Goal: Task Accomplishment & Management: Manage account settings

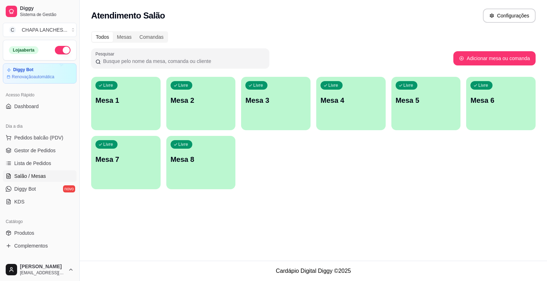
click at [138, 106] on div "Livre Mesa 1" at bounding box center [125, 99] width 69 height 45
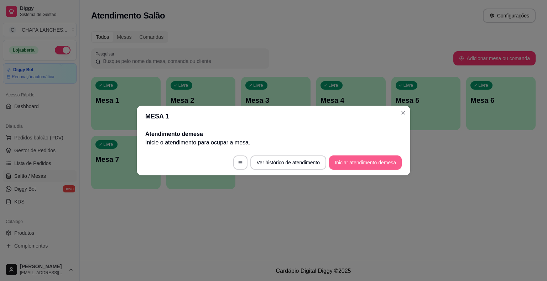
click at [360, 164] on button "Iniciar atendimento de mesa" at bounding box center [365, 163] width 73 height 14
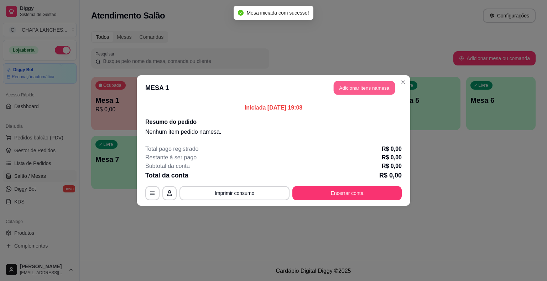
click at [364, 86] on button "Adicionar itens na mesa" at bounding box center [364, 88] width 61 height 14
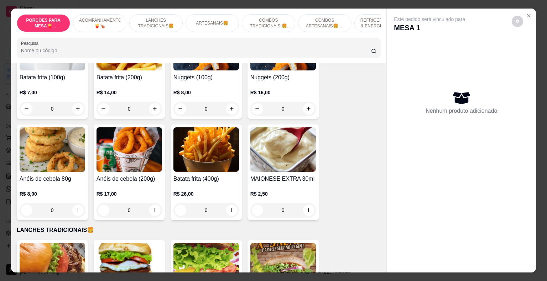
scroll to position [178, 0]
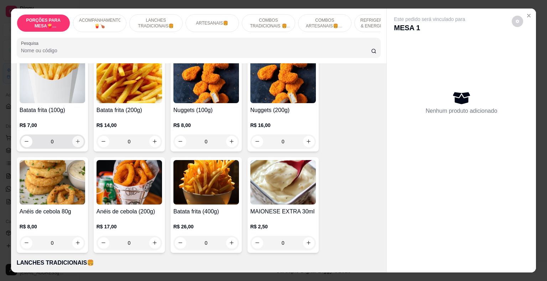
click at [76, 139] on icon "increase-product-quantity" at bounding box center [77, 141] width 5 height 5
type input "1"
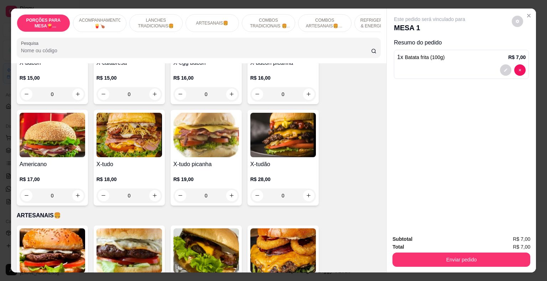
scroll to position [499, 0]
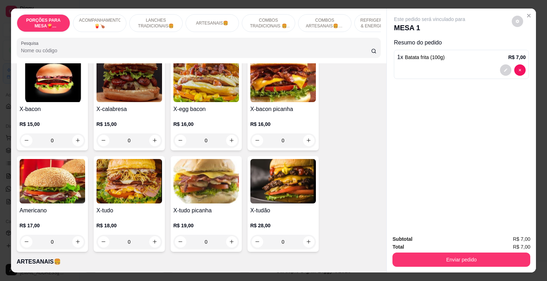
click at [306, 134] on div "0" at bounding box center [283, 141] width 66 height 14
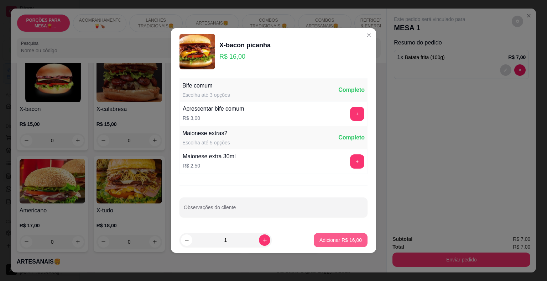
click at [344, 244] on button "Adicionar R$ 16,00" at bounding box center [341, 240] width 54 height 14
type input "1"
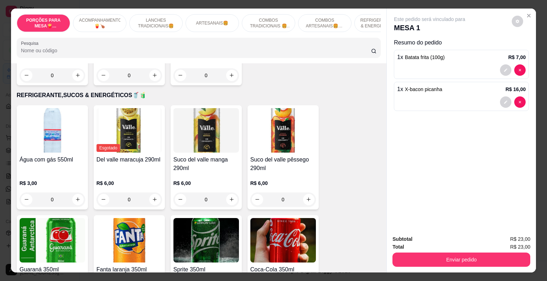
scroll to position [1425, 0]
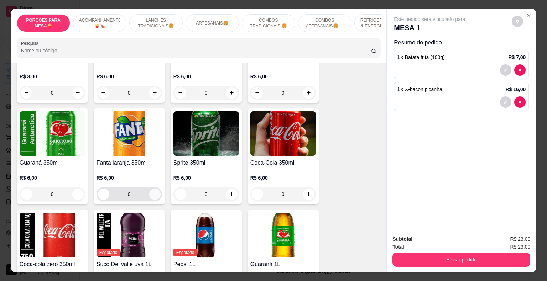
click at [154, 192] on icon "increase-product-quantity" at bounding box center [154, 194] width 5 height 5
type input "1"
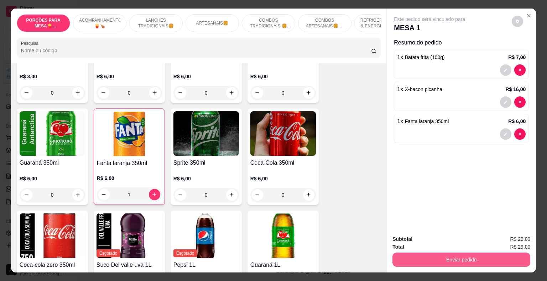
click at [440, 262] on button "Enviar pedido" at bounding box center [462, 260] width 138 height 14
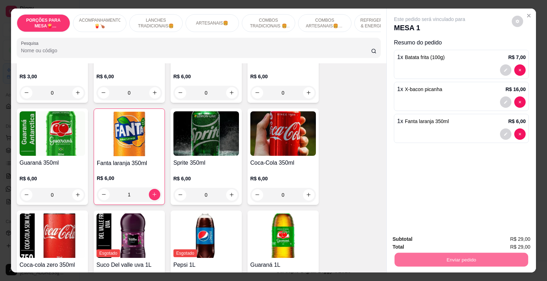
click at [443, 237] on button "Não registrar e enviar pedido" at bounding box center [438, 240] width 74 height 14
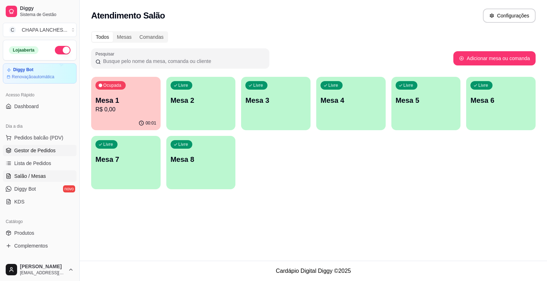
click at [23, 151] on span "Gestor de Pedidos" at bounding box center [34, 150] width 41 height 7
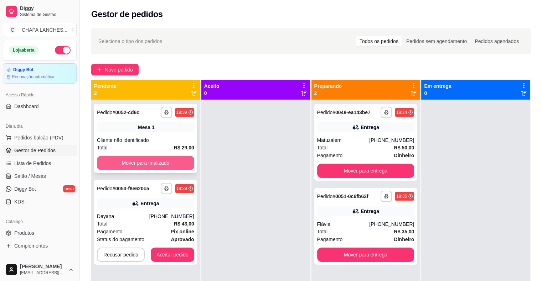
click at [122, 163] on button "Mover para finalizado" at bounding box center [145, 163] width 97 height 14
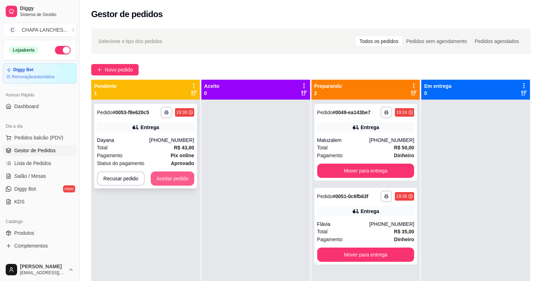
click at [181, 182] on button "Aceitar pedido" at bounding box center [172, 179] width 43 height 14
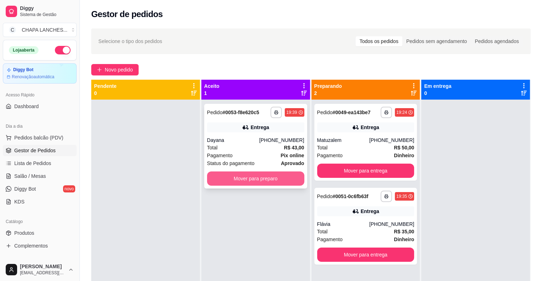
click at [248, 180] on button "Mover para preparo" at bounding box center [255, 179] width 97 height 14
click at [30, 177] on span "Salão / Mesas" at bounding box center [30, 176] width 32 height 7
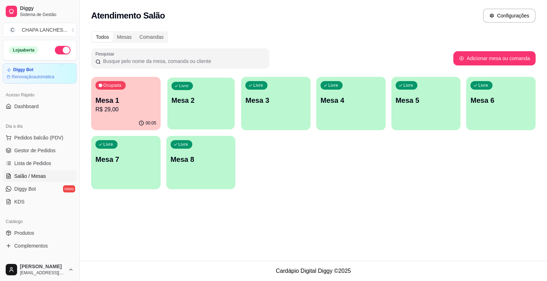
click at [194, 109] on div "Livre Mesa 2" at bounding box center [200, 99] width 67 height 43
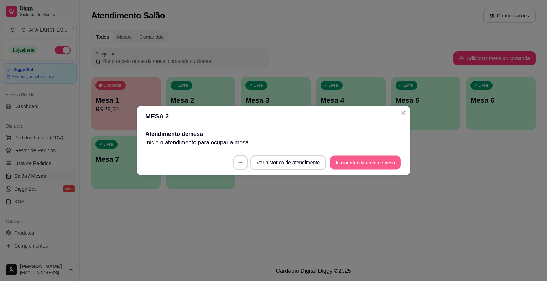
click at [377, 165] on button "Iniciar atendimento de mesa" at bounding box center [365, 163] width 71 height 14
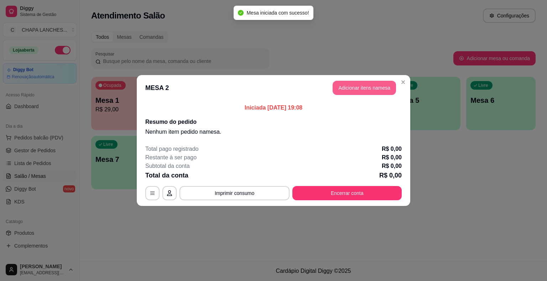
click at [359, 87] on button "Adicionar itens na mesa" at bounding box center [364, 88] width 63 height 14
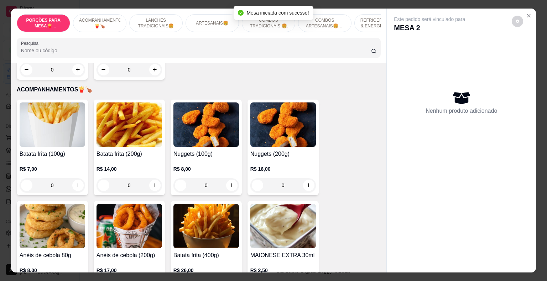
scroll to position [143, 0]
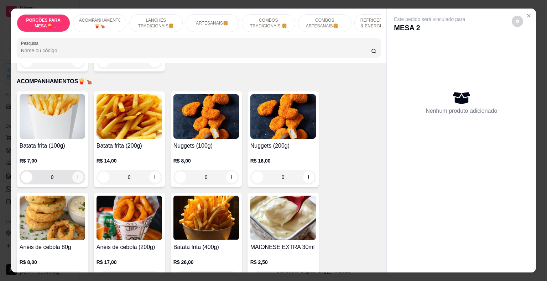
click at [76, 175] on icon "increase-product-quantity" at bounding box center [77, 177] width 5 height 5
type input "1"
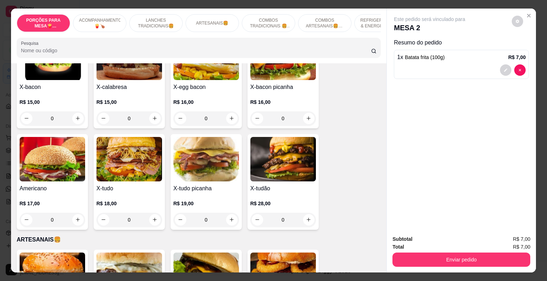
scroll to position [534, 0]
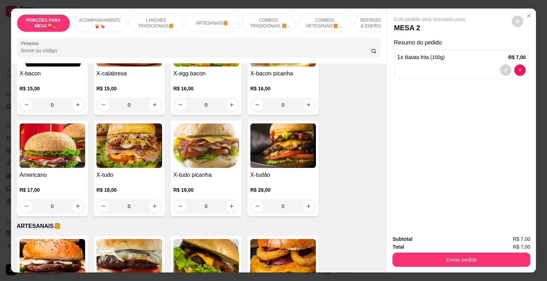
click at [305, 200] on div "0" at bounding box center [283, 207] width 66 height 14
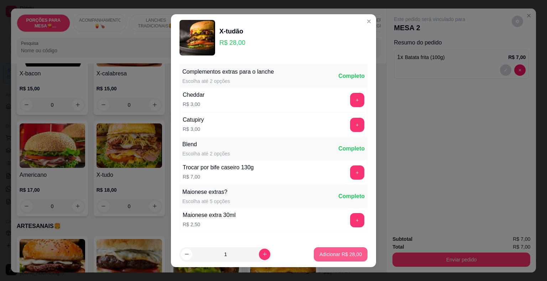
click at [324, 254] on p "Adicionar R$ 28,00" at bounding box center [341, 254] width 42 height 7
type input "1"
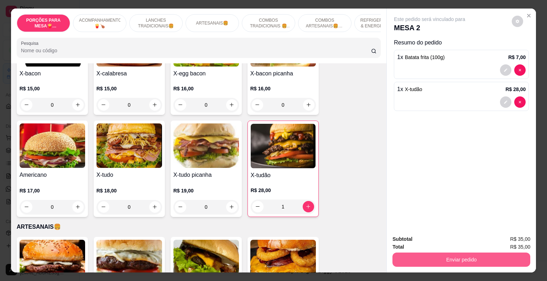
click at [399, 258] on button "Enviar pedido" at bounding box center [462, 260] width 138 height 14
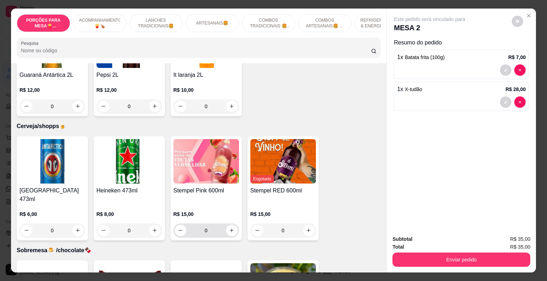
scroll to position [1895, 0]
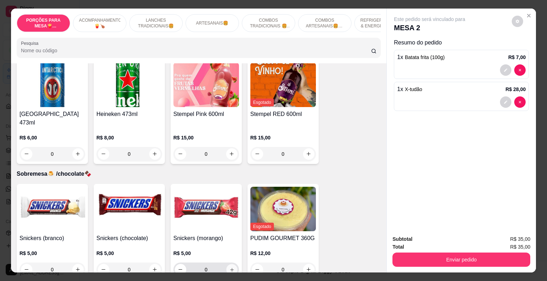
click at [230, 268] on icon "increase-product-quantity" at bounding box center [232, 270] width 4 height 4
type input "1"
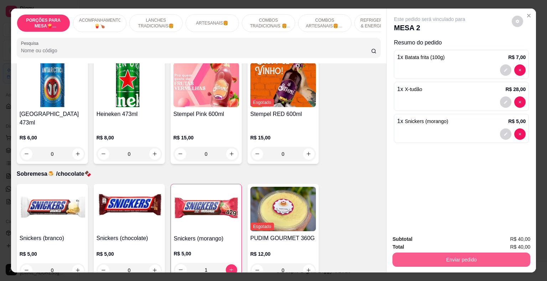
click at [406, 262] on button "Enviar pedido" at bounding box center [462, 260] width 138 height 14
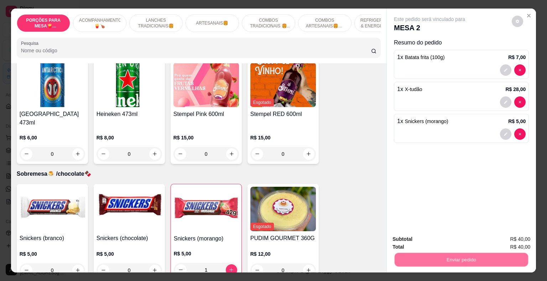
click at [414, 238] on button "Não registrar e enviar pedido" at bounding box center [438, 240] width 74 height 14
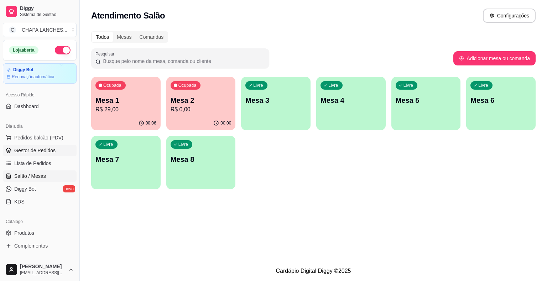
click at [44, 155] on link "Gestor de Pedidos" at bounding box center [40, 150] width 74 height 11
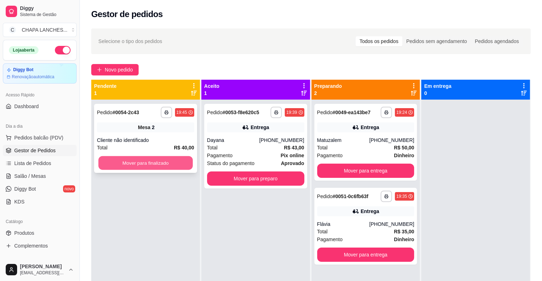
click at [162, 164] on button "Mover para finalizado" at bounding box center [145, 163] width 94 height 14
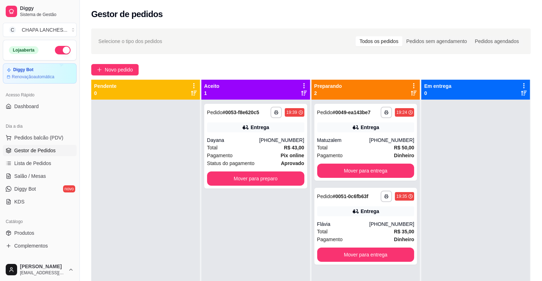
click at [162, 164] on div at bounding box center [145, 240] width 109 height 281
click at [214, 179] on button "Mover para preparo" at bounding box center [255, 179] width 97 height 14
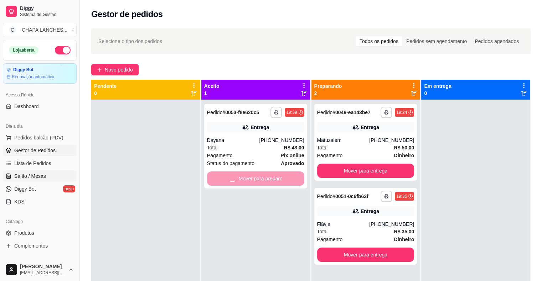
click at [48, 178] on link "Salão / Mesas" at bounding box center [40, 176] width 74 height 11
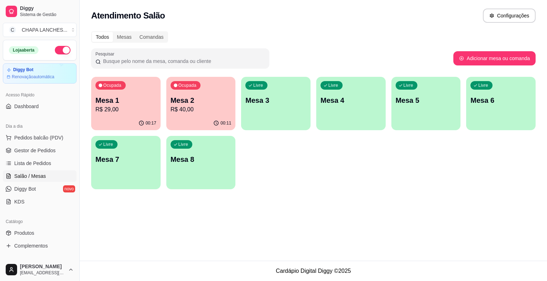
click at [124, 112] on p "R$ 29,00" at bounding box center [125, 109] width 61 height 9
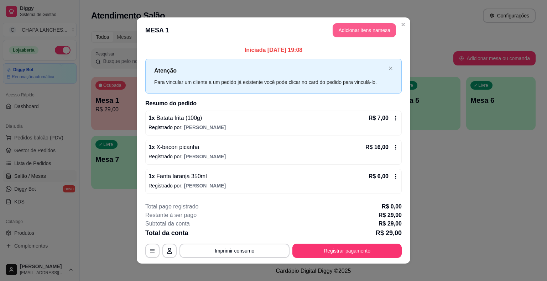
click at [342, 33] on button "Adicionar itens na mesa" at bounding box center [364, 30] width 63 height 14
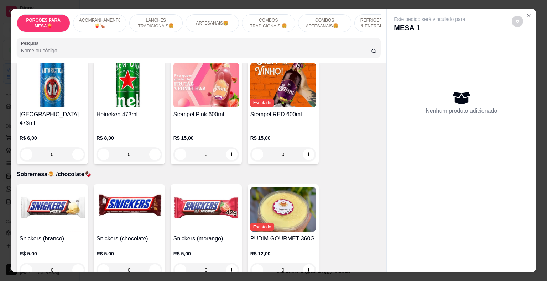
scroll to position [1893, 0]
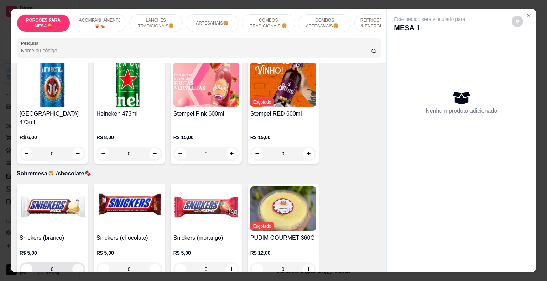
click at [78, 264] on button "increase-product-quantity" at bounding box center [77, 269] width 11 height 11
type input "1"
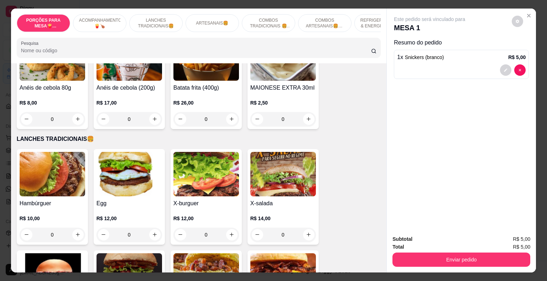
scroll to position [326, 0]
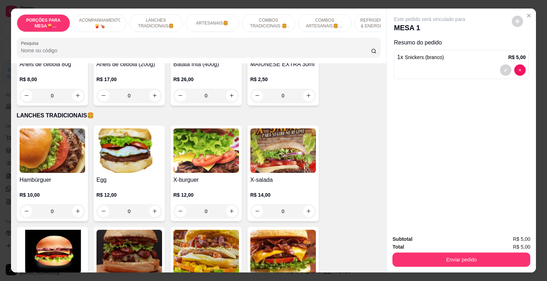
click at [75, 206] on div "0" at bounding box center [53, 212] width 66 height 14
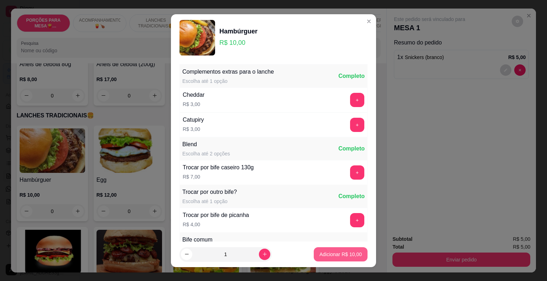
click at [326, 254] on p "Adicionar R$ 10,00" at bounding box center [341, 254] width 42 height 7
type input "1"
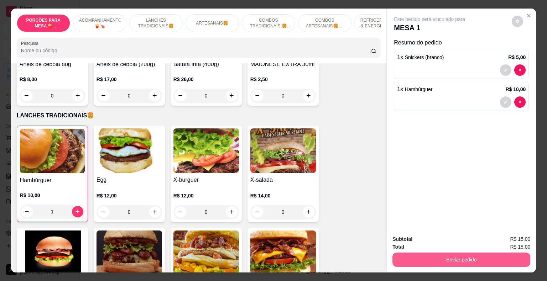
click at [445, 259] on button "Enviar pedido" at bounding box center [462, 260] width 138 height 14
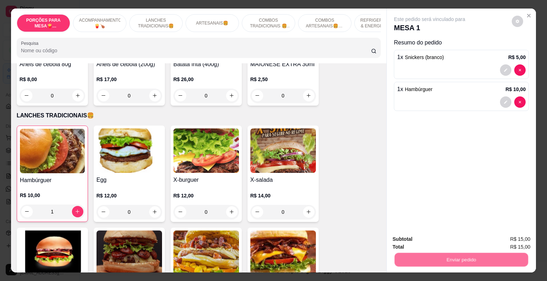
click at [430, 244] on button "Não registrar e enviar pedido" at bounding box center [438, 240] width 74 height 14
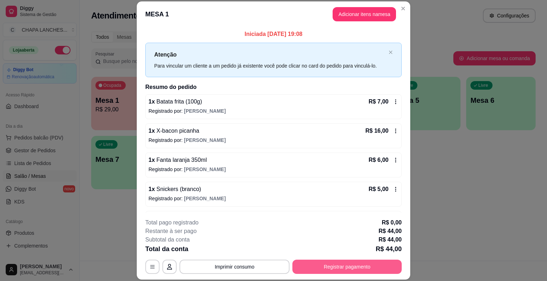
click at [355, 265] on button "Registrar pagamento" at bounding box center [347, 267] width 109 height 14
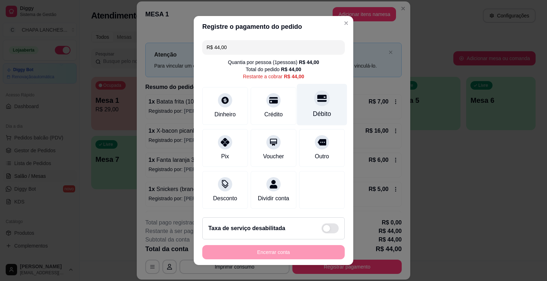
click at [314, 105] on div at bounding box center [322, 99] width 16 height 16
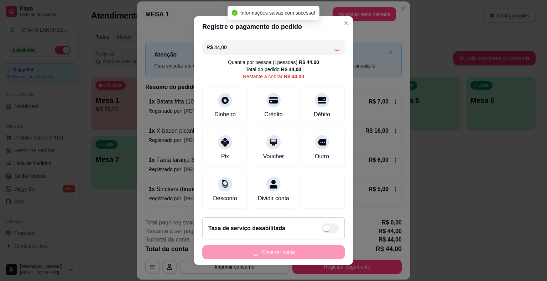
type input "R$ 0,00"
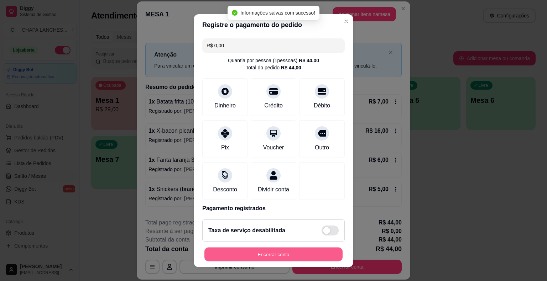
click at [294, 254] on button "Encerrar conta" at bounding box center [274, 255] width 138 height 14
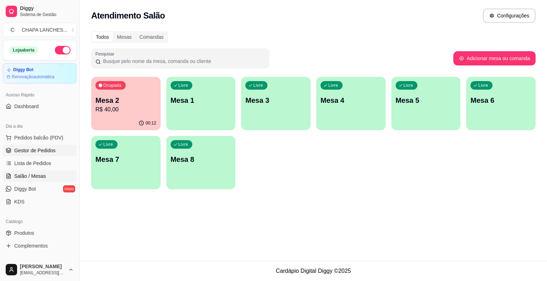
click at [40, 152] on span "Gestor de Pedidos" at bounding box center [34, 150] width 41 height 7
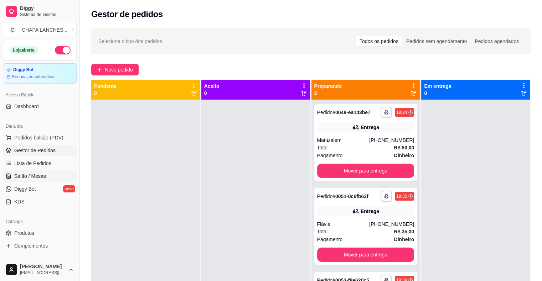
click at [34, 174] on span "Salão / Mesas" at bounding box center [30, 176] width 32 height 7
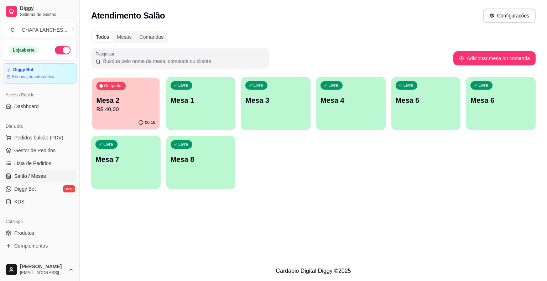
click at [133, 108] on p "R$ 40,00" at bounding box center [126, 109] width 59 height 8
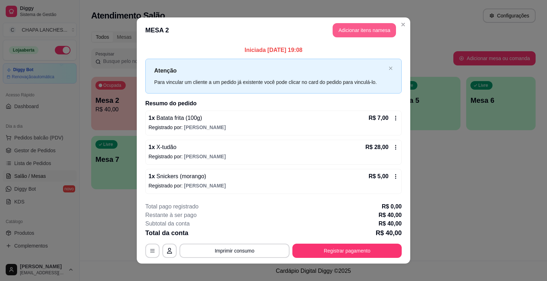
click at [355, 30] on button "Adicionar itens na mesa" at bounding box center [364, 30] width 63 height 14
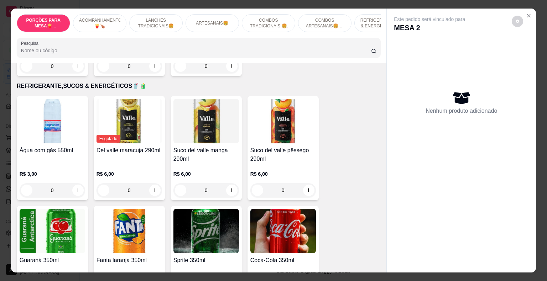
scroll to position [1318, 0]
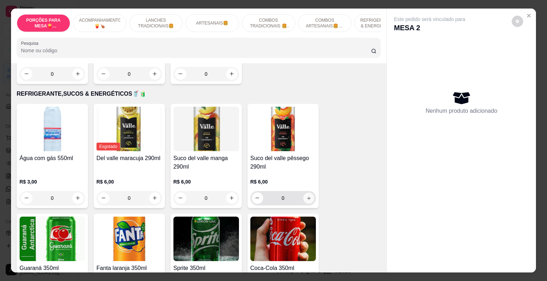
click at [309, 193] on button "increase-product-quantity" at bounding box center [308, 198] width 11 height 11
type input "1"
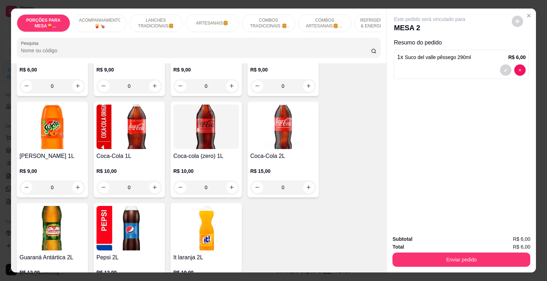
scroll to position [1639, 0]
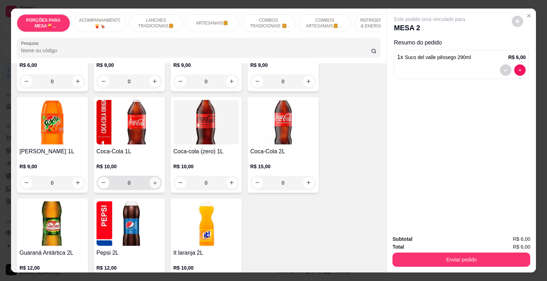
click at [154, 180] on icon "increase-product-quantity" at bounding box center [154, 182] width 5 height 5
type input "1"
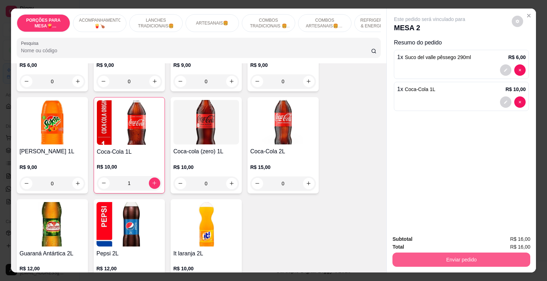
click at [413, 254] on button "Enviar pedido" at bounding box center [462, 260] width 138 height 14
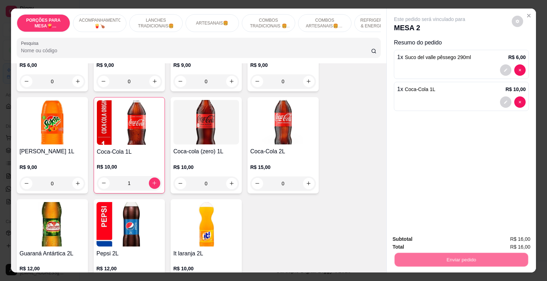
click at [413, 242] on button "Não registrar e enviar pedido" at bounding box center [438, 239] width 72 height 13
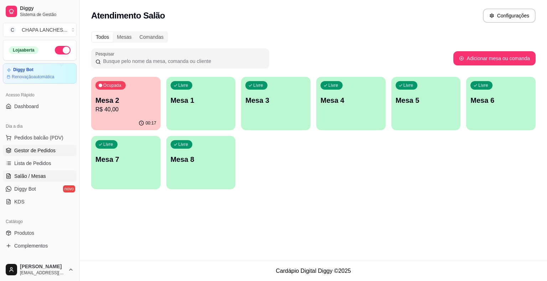
click at [35, 153] on span "Gestor de Pedidos" at bounding box center [34, 150] width 41 height 7
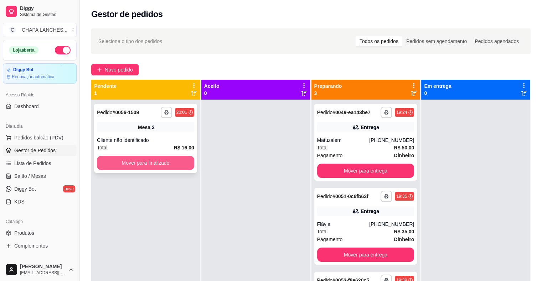
click at [120, 166] on button "Mover para finalizado" at bounding box center [145, 163] width 97 height 14
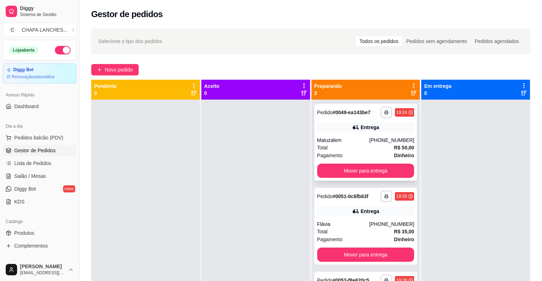
click at [370, 150] on div "Total R$ 50,00" at bounding box center [365, 148] width 97 height 8
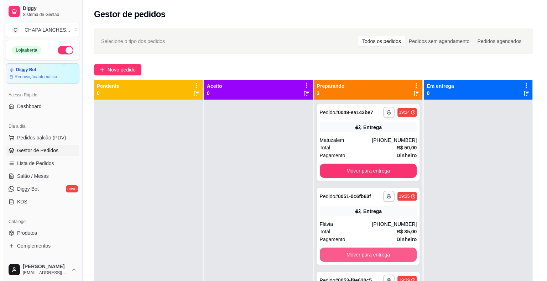
scroll to position [20, 0]
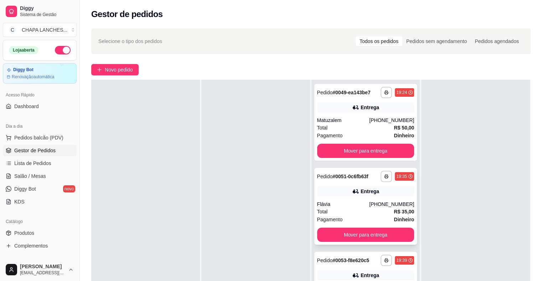
click at [361, 217] on div "Pagamento Dinheiro" at bounding box center [365, 220] width 97 height 8
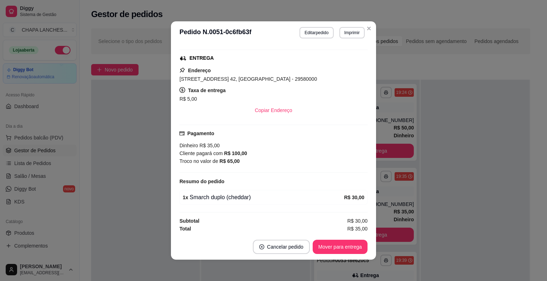
scroll to position [107, 0]
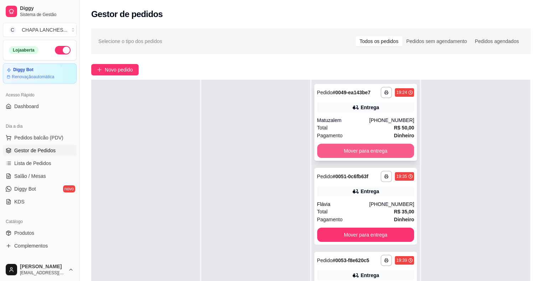
click at [378, 150] on button "Mover para entrega" at bounding box center [365, 151] width 97 height 14
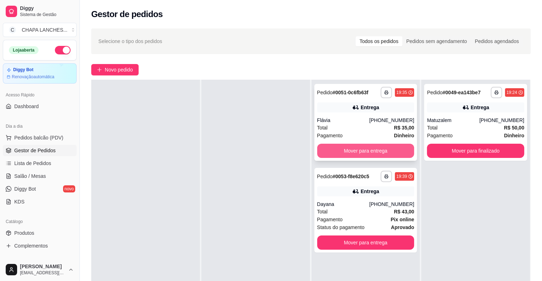
click at [397, 150] on button "Mover para entrega" at bounding box center [365, 151] width 97 height 14
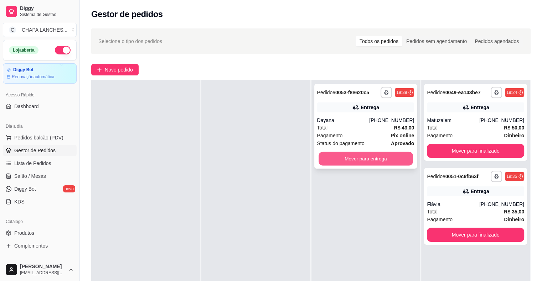
click at [388, 161] on button "Mover para entrega" at bounding box center [366, 159] width 94 height 14
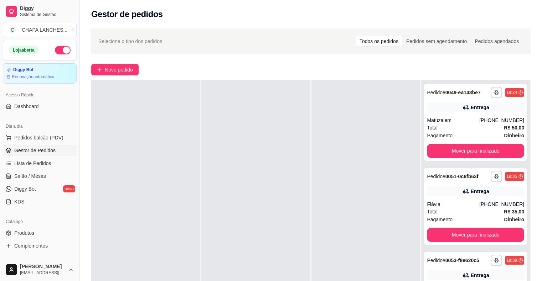
click at [388, 161] on div at bounding box center [365, 220] width 109 height 281
click at [435, 148] on button "Mover para finalizado" at bounding box center [475, 151] width 94 height 14
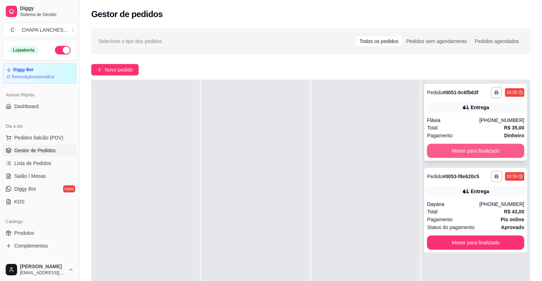
click at [441, 149] on button "Mover para finalizado" at bounding box center [475, 151] width 97 height 14
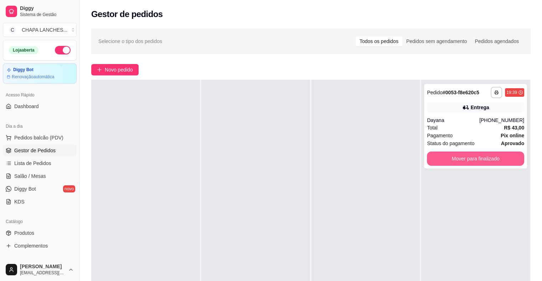
click at [433, 165] on button "Mover para finalizado" at bounding box center [475, 159] width 97 height 14
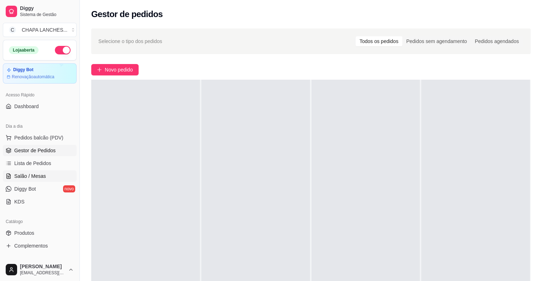
click at [46, 175] on link "Salão / Mesas" at bounding box center [40, 176] width 74 height 11
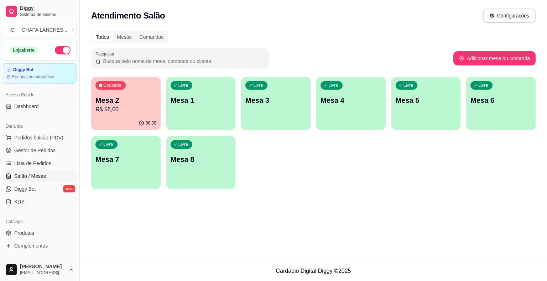
click at [138, 110] on p "R$ 56,00" at bounding box center [125, 109] width 61 height 9
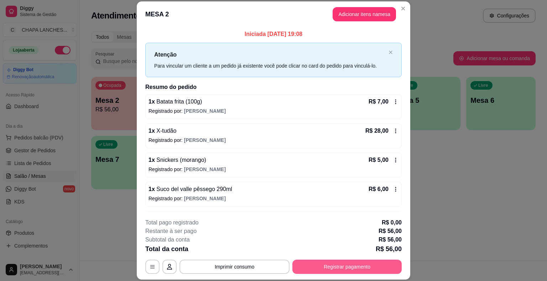
click at [346, 269] on button "Registrar pagamento" at bounding box center [347, 267] width 109 height 14
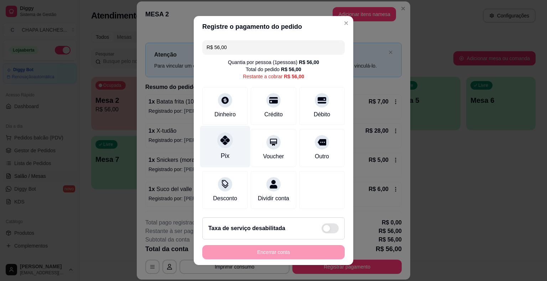
click at [229, 148] on div "Pix" at bounding box center [225, 147] width 50 height 42
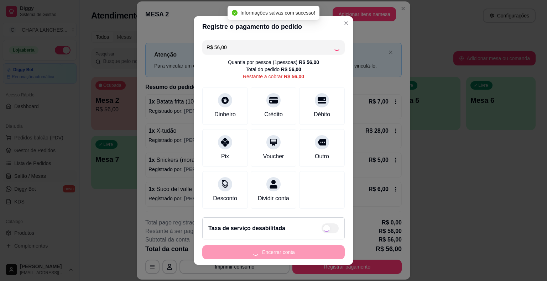
type input "R$ 0,00"
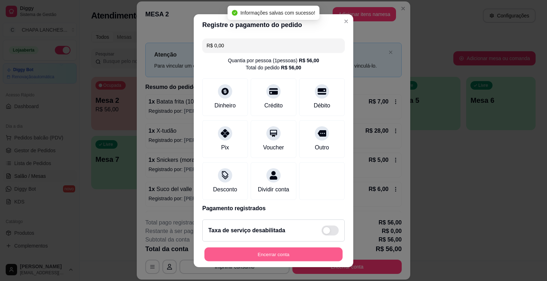
click at [259, 253] on button "Encerrar conta" at bounding box center [274, 255] width 138 height 14
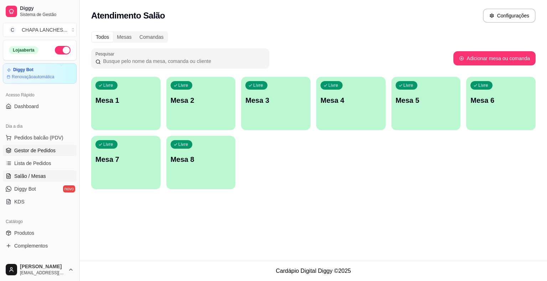
click at [33, 149] on span "Gestor de Pedidos" at bounding box center [34, 150] width 41 height 7
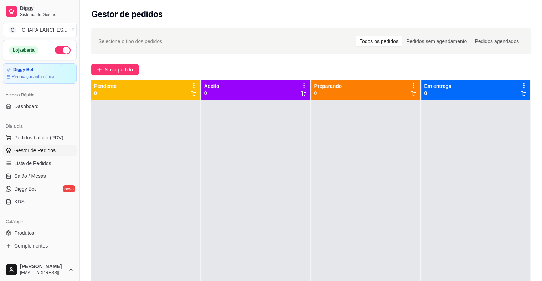
click at [42, 151] on span "Gestor de Pedidos" at bounding box center [34, 150] width 41 height 7
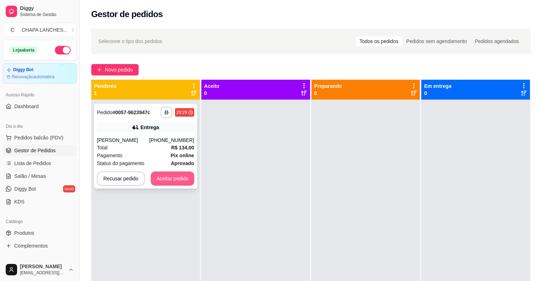
click at [186, 180] on button "Aceitar pedido" at bounding box center [172, 179] width 43 height 14
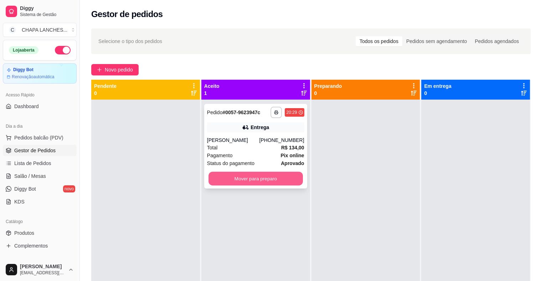
click at [220, 183] on button "Mover para preparo" at bounding box center [255, 179] width 94 height 14
click at [261, 179] on button "Mover para preparo" at bounding box center [255, 179] width 94 height 14
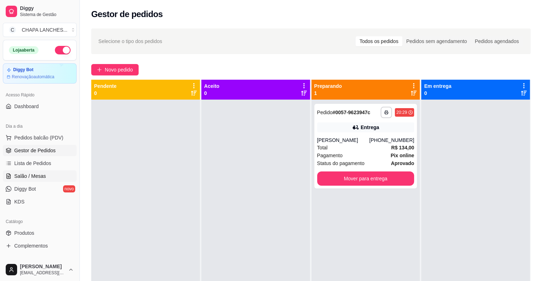
click at [34, 181] on link "Salão / Mesas" at bounding box center [40, 176] width 74 height 11
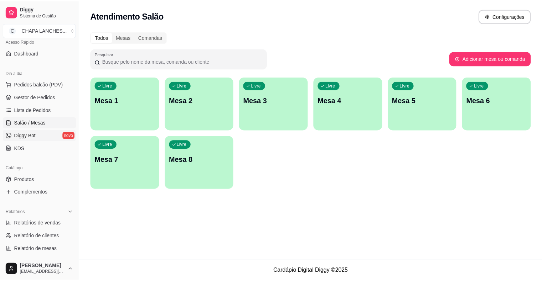
scroll to position [107, 0]
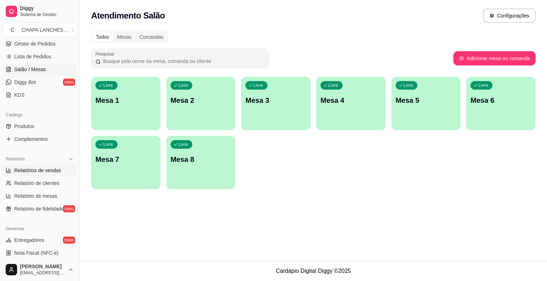
click at [57, 170] on span "Relatórios de vendas" at bounding box center [37, 170] width 47 height 7
select select "ALL"
select select "0"
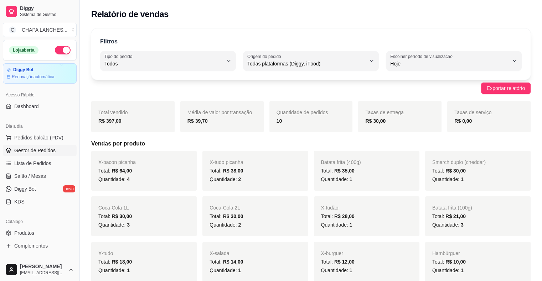
click at [44, 155] on link "Gestor de Pedidos" at bounding box center [40, 150] width 74 height 11
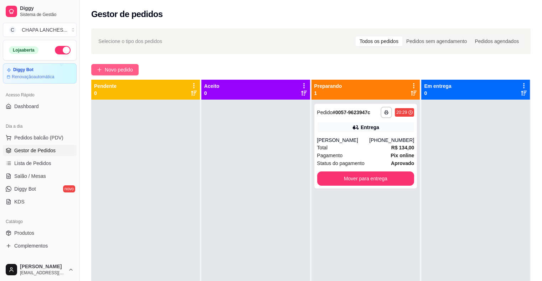
click at [119, 73] on span "Novo pedido" at bounding box center [119, 70] width 28 height 8
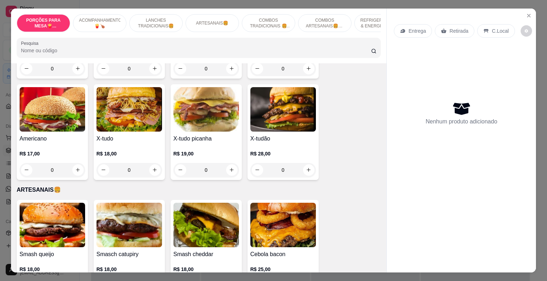
scroll to position [606, 0]
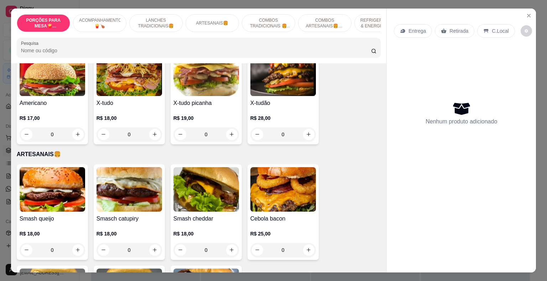
click at [230, 128] on div "0" at bounding box center [207, 135] width 66 height 14
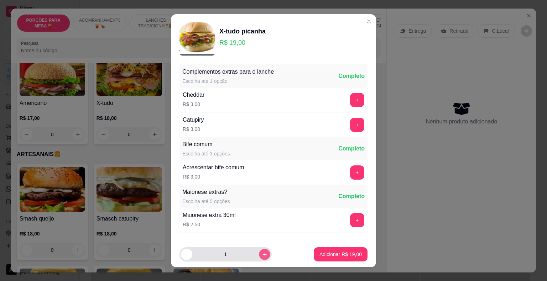
click at [260, 256] on button "increase-product-quantity" at bounding box center [264, 254] width 11 height 11
type input "2"
click at [326, 254] on p "Adicionar R$ 38,00" at bounding box center [341, 254] width 42 height 7
type input "2"
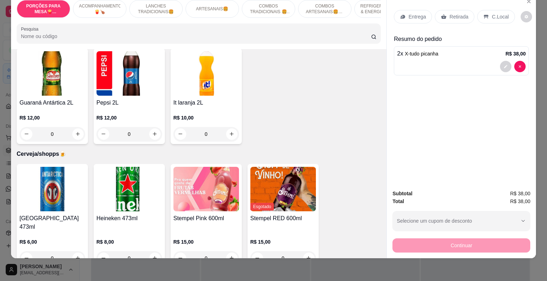
scroll to position [1782, 0]
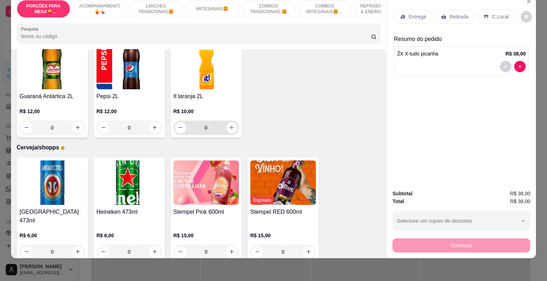
click at [229, 125] on icon "increase-product-quantity" at bounding box center [231, 127] width 5 height 5
type input "1"
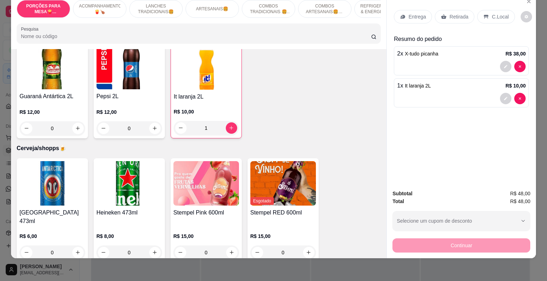
click at [443, 14] on icon at bounding box center [443, 16] width 5 height 5
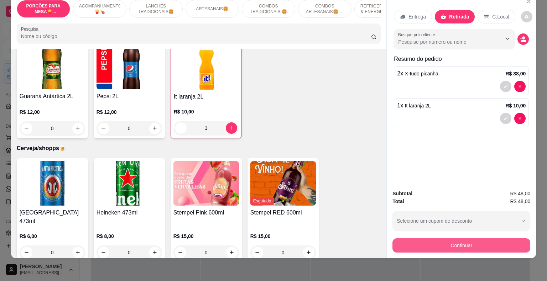
click at [438, 241] on button "Continuar" at bounding box center [462, 246] width 138 height 14
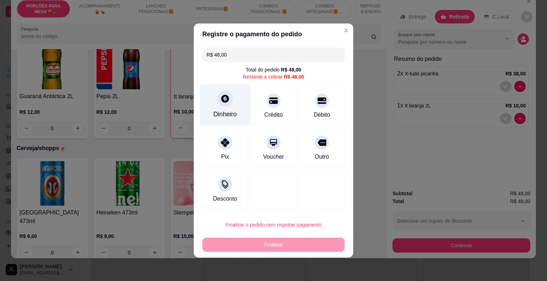
click at [219, 105] on div at bounding box center [225, 99] width 16 height 16
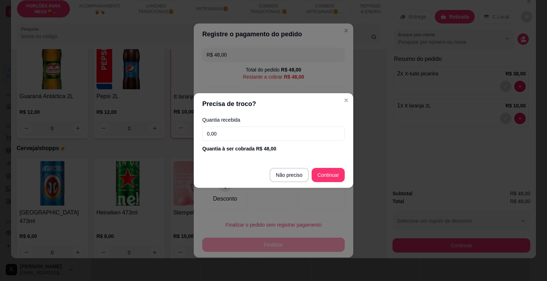
click at [234, 135] on input "0,00" at bounding box center [273, 134] width 143 height 14
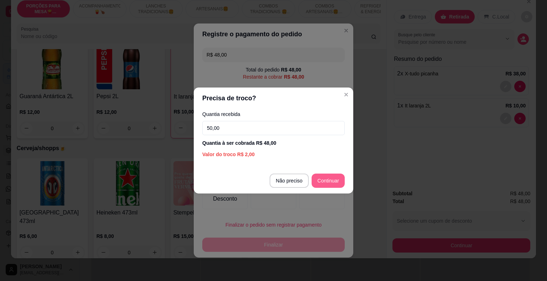
type input "50,00"
type input "R$ 0,00"
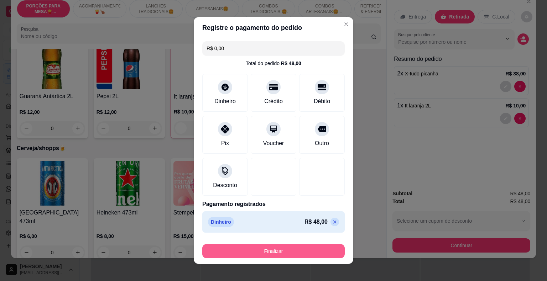
click at [307, 256] on button "Finalizar" at bounding box center [273, 251] width 143 height 14
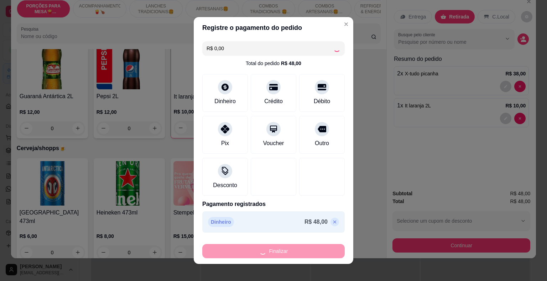
type input "0"
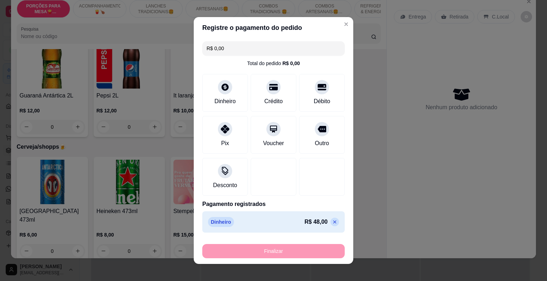
type input "-R$ 48,00"
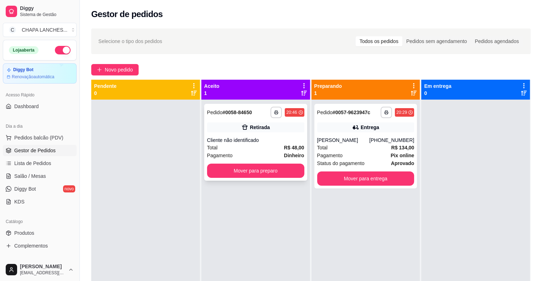
click at [269, 150] on div "Total R$ 48,00" at bounding box center [255, 148] width 97 height 8
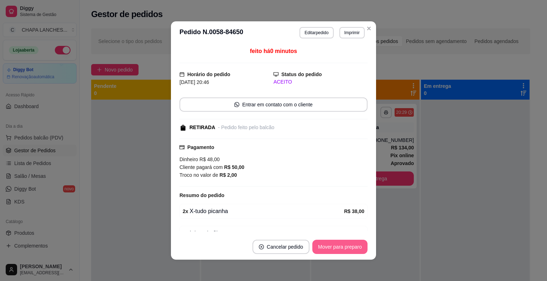
click at [331, 247] on button "Mover para preparo" at bounding box center [339, 247] width 55 height 14
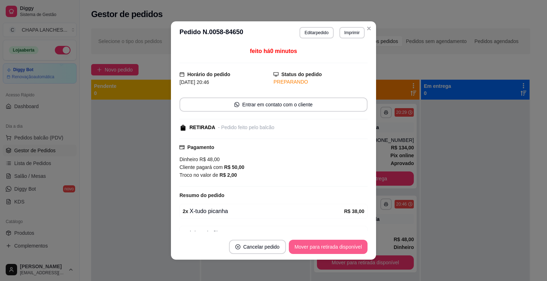
click at [332, 249] on button "Mover para retirada disponível" at bounding box center [328, 247] width 79 height 14
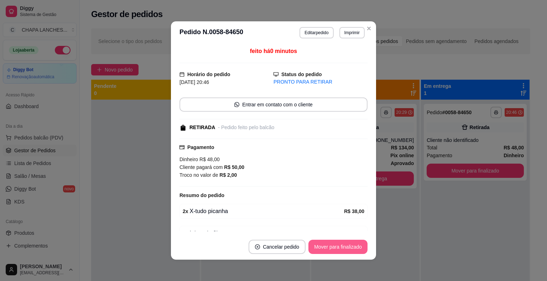
click at [333, 248] on button "Mover para finalizado" at bounding box center [338, 247] width 59 height 14
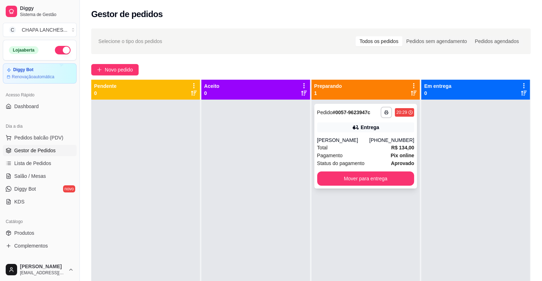
click at [368, 146] on div "Total R$ 134,00" at bounding box center [365, 148] width 97 height 8
click at [100, 68] on icon "plus" at bounding box center [99, 69] width 5 height 5
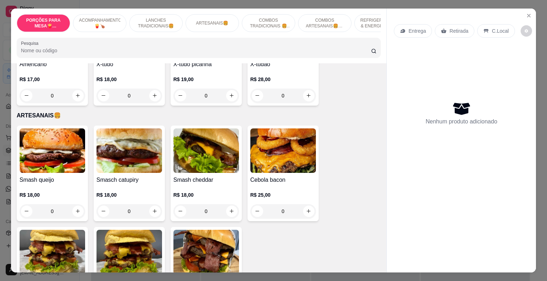
scroll to position [570, 0]
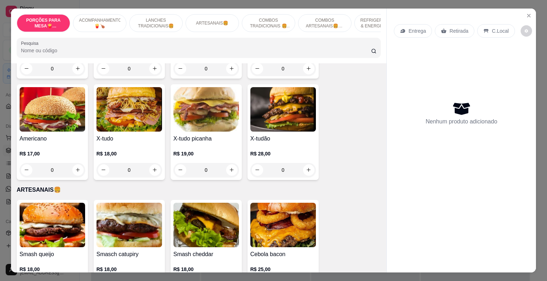
click at [153, 163] on div "0" at bounding box center [130, 170] width 66 height 14
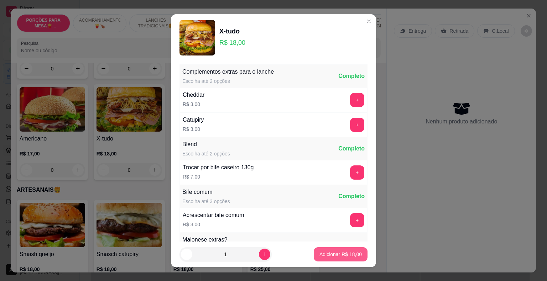
click at [320, 256] on p "Adicionar R$ 18,00" at bounding box center [341, 254] width 42 height 7
type input "1"
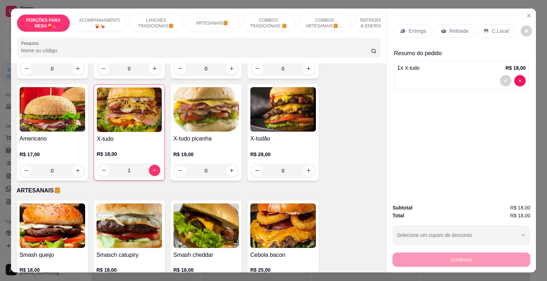
click at [307, 164] on div "0" at bounding box center [283, 171] width 66 height 14
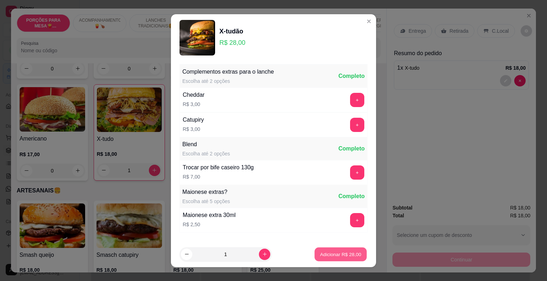
click at [329, 254] on p "Adicionar R$ 28,00" at bounding box center [340, 254] width 41 height 7
type input "1"
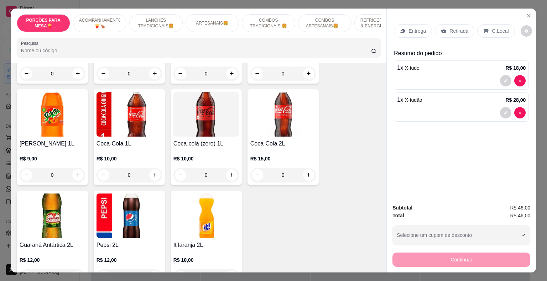
scroll to position [1639, 0]
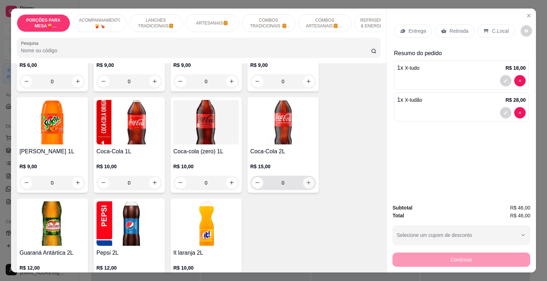
click at [306, 180] on icon "increase-product-quantity" at bounding box center [308, 182] width 5 height 5
type input "1"
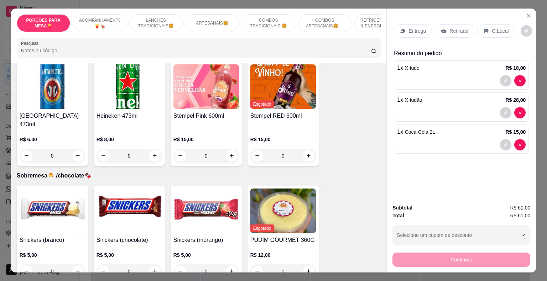
scroll to position [1895, 0]
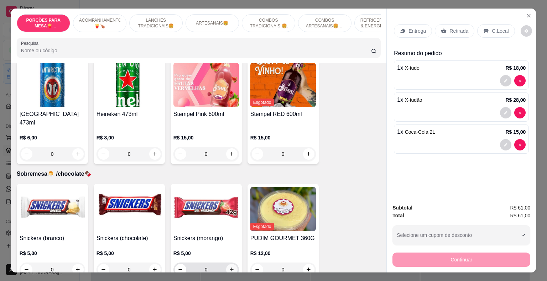
click at [229, 267] on icon "increase-product-quantity" at bounding box center [231, 269] width 5 height 5
type input "1"
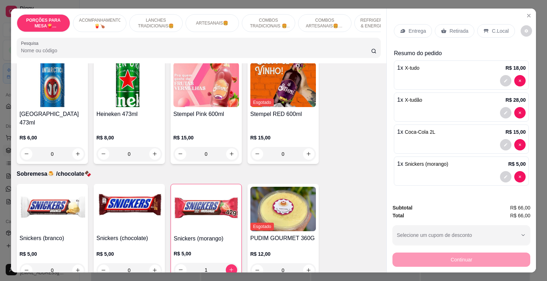
click at [452, 27] on p "Retirada" at bounding box center [459, 30] width 19 height 7
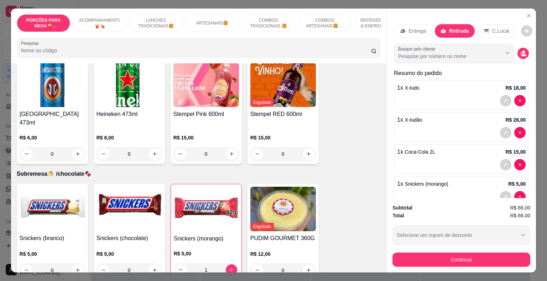
click at [453, 271] on div "PORÇÕES PARA MESA🍟(indisponível pra delivery) ACOMPANHAMENTOS🍟🍗 LANCHES TRADICI…" at bounding box center [273, 140] width 547 height 281
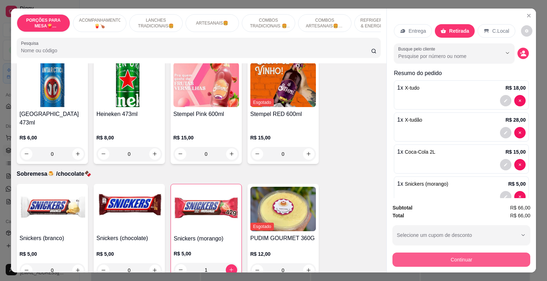
click at [453, 262] on button "Continuar" at bounding box center [462, 260] width 138 height 14
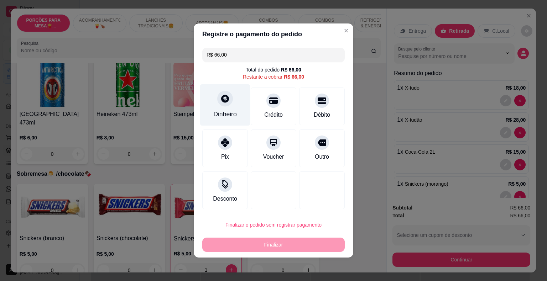
click at [219, 105] on div at bounding box center [225, 99] width 16 height 16
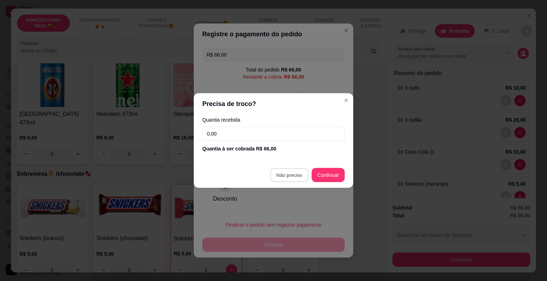
type input "R$ 0,00"
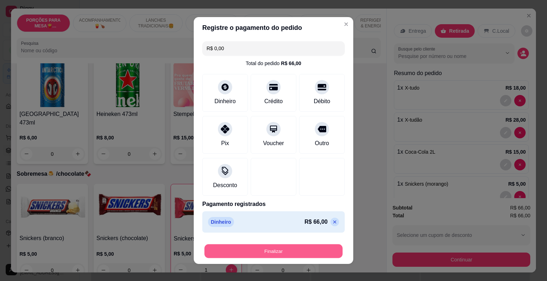
click at [298, 252] on button "Finalizar" at bounding box center [274, 252] width 138 height 14
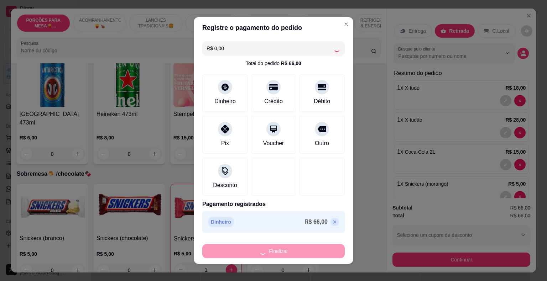
type input "0"
type input "-R$ 66,00"
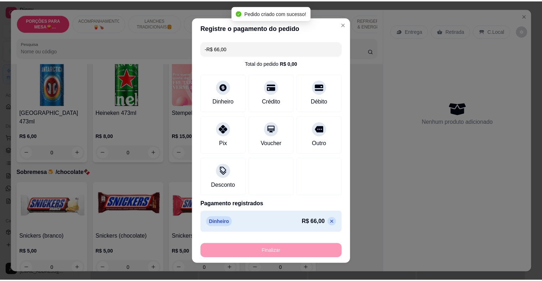
scroll to position [1893, 0]
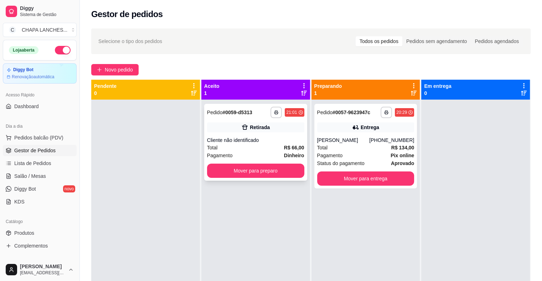
click at [254, 141] on div "Cliente não identificado" at bounding box center [255, 140] width 97 height 7
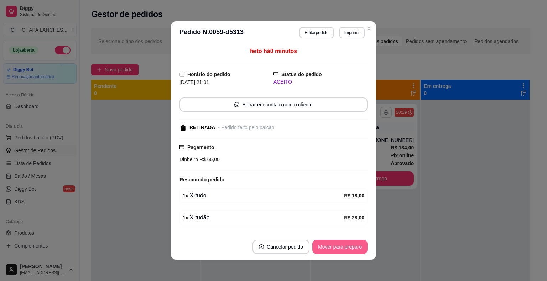
click at [333, 246] on button "Mover para preparo" at bounding box center [339, 247] width 55 height 14
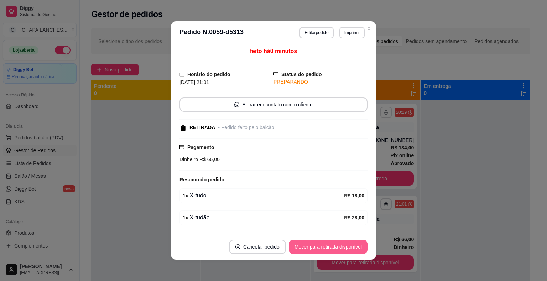
click at [336, 247] on button "Mover para retirada disponível" at bounding box center [328, 247] width 79 height 14
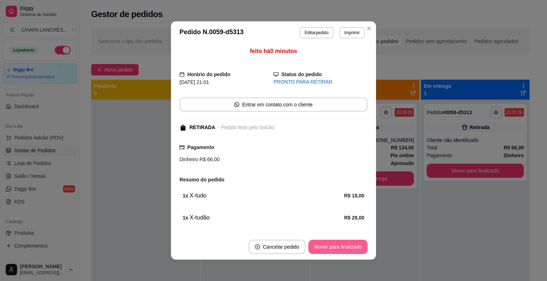
click at [338, 247] on button "Mover para finalizado" at bounding box center [338, 247] width 59 height 14
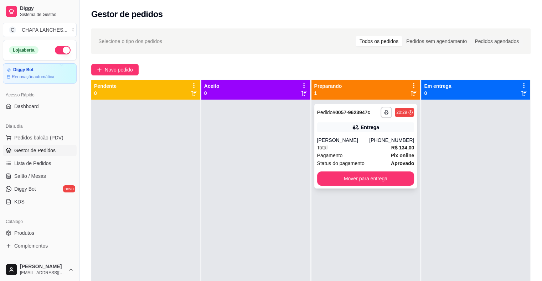
click at [344, 157] on div "Pagamento Pix online" at bounding box center [365, 156] width 97 height 8
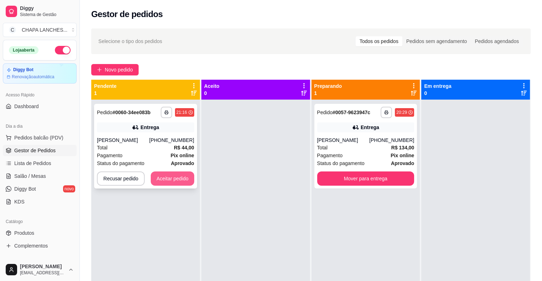
click at [162, 179] on button "Aceitar pedido" at bounding box center [172, 179] width 43 height 14
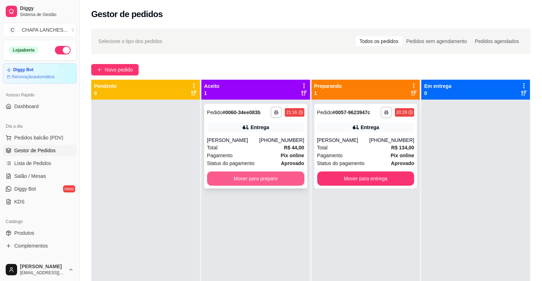
click at [254, 179] on button "Mover para preparo" at bounding box center [255, 179] width 97 height 14
click at [244, 180] on button "Mover para preparo" at bounding box center [255, 179] width 94 height 14
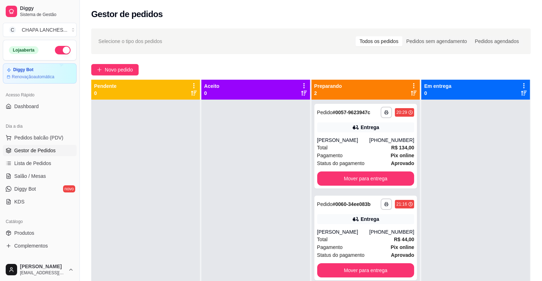
drag, startPoint x: 244, startPoint y: 180, endPoint x: 267, endPoint y: 177, distance: 23.1
click at [249, 180] on div at bounding box center [255, 240] width 109 height 281
click at [327, 174] on button "Mover para entrega" at bounding box center [365, 179] width 97 height 14
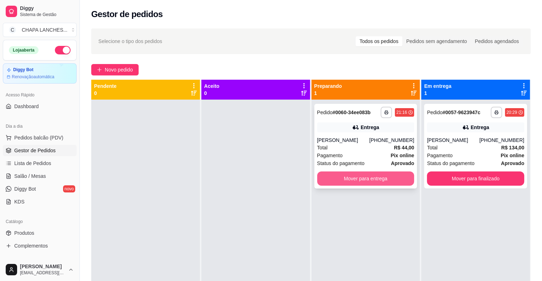
click at [395, 183] on button "Mover para entrega" at bounding box center [365, 179] width 97 height 14
